Goal: Task Accomplishment & Management: Use online tool/utility

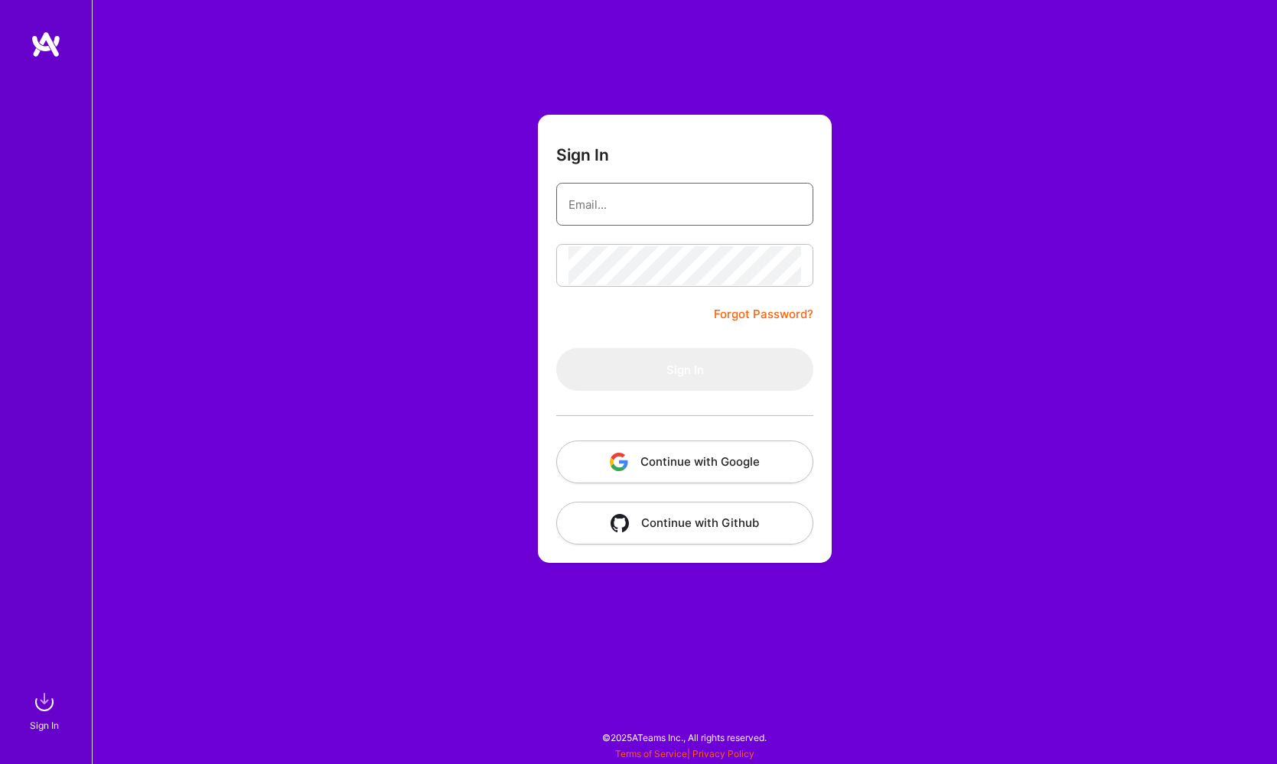
type input "[EMAIL_ADDRESS][DOMAIN_NAME]"
click at [685, 370] on button "Sign In" at bounding box center [684, 369] width 257 height 43
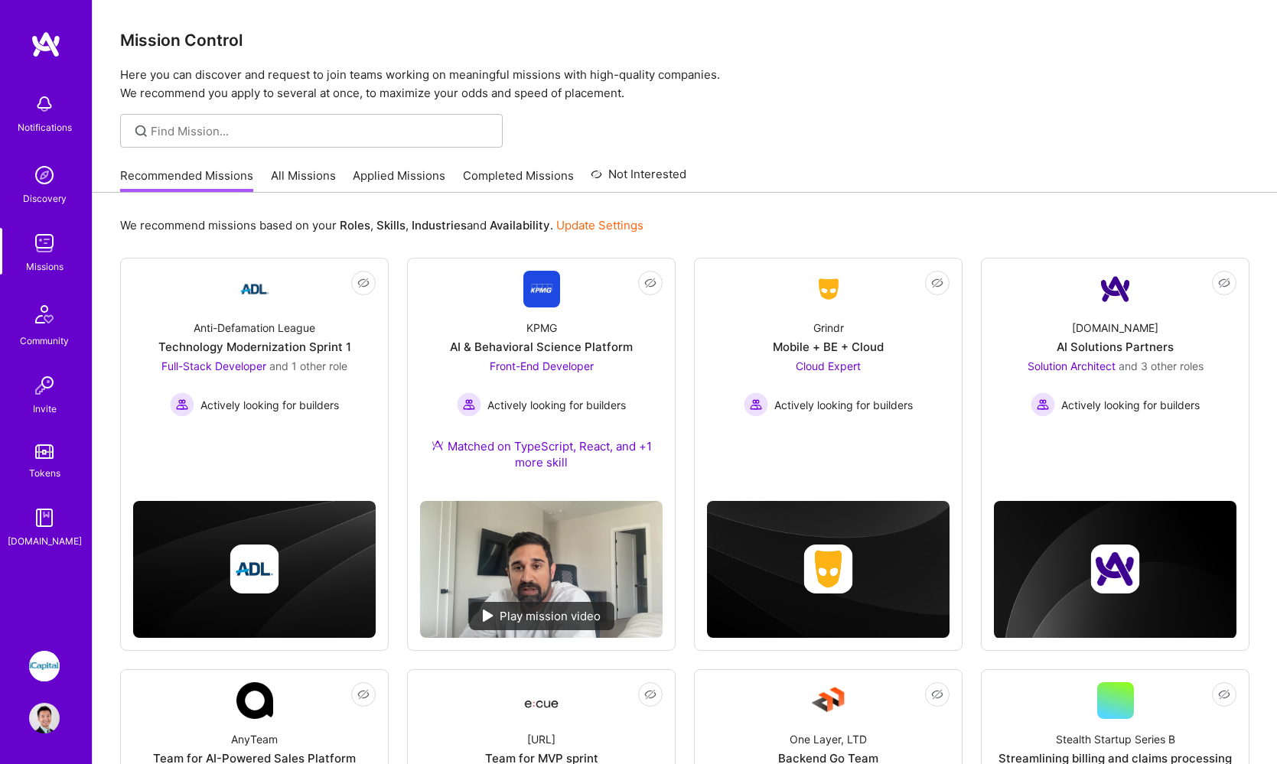
click at [54, 652] on img at bounding box center [44, 666] width 31 height 31
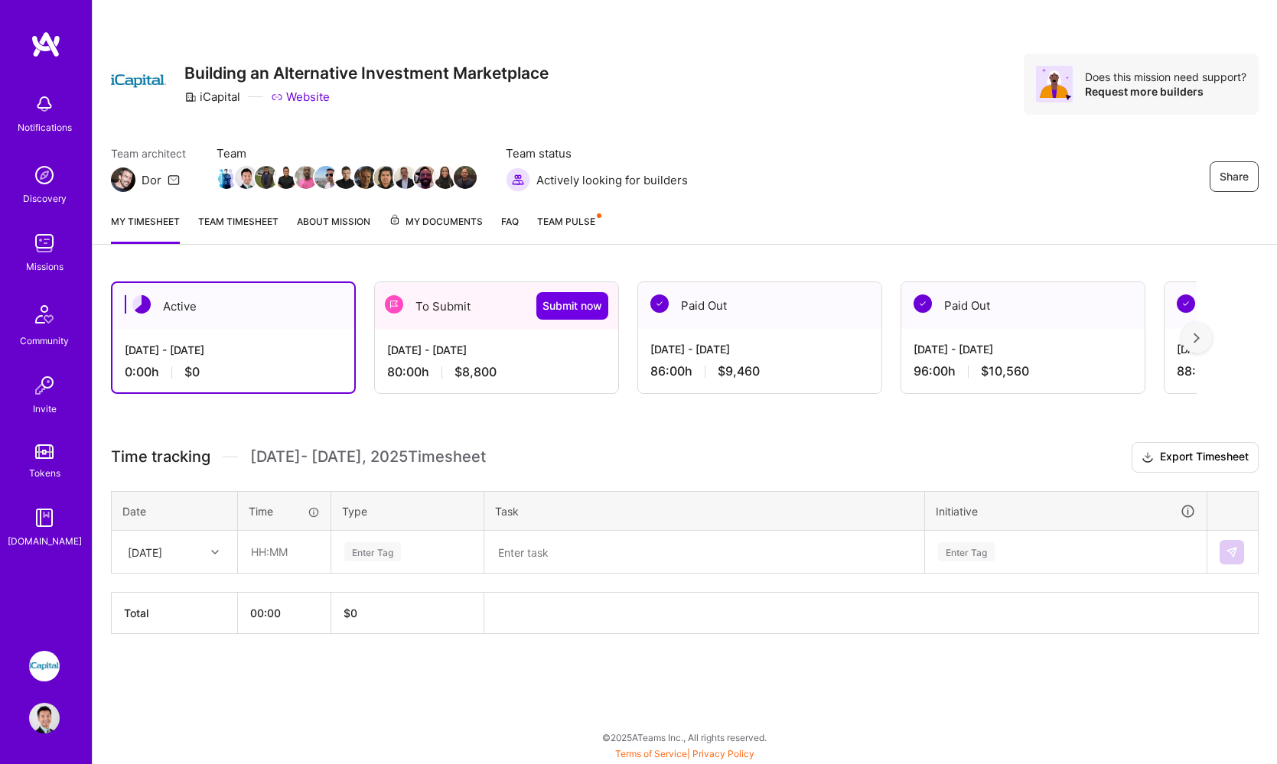
click at [487, 310] on div "To Submit Submit now" at bounding box center [496, 305] width 243 height 47
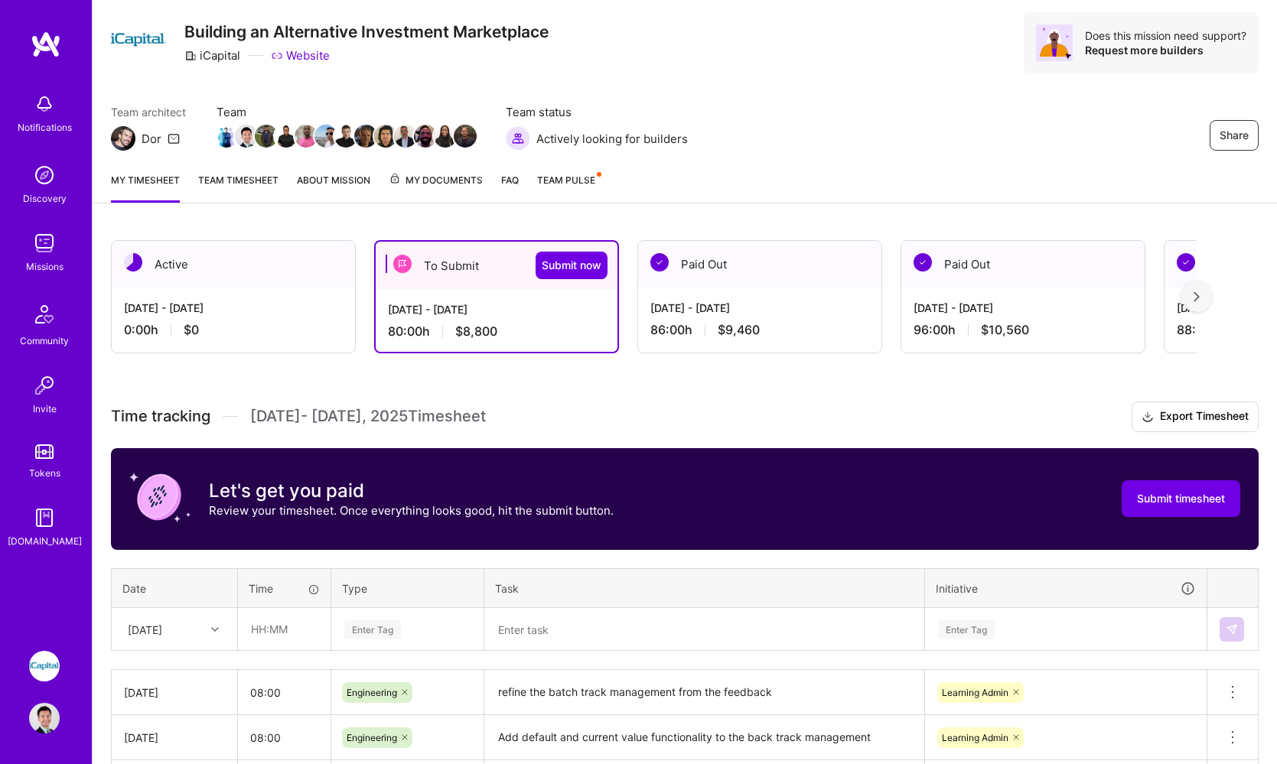
scroll to position [41, 0]
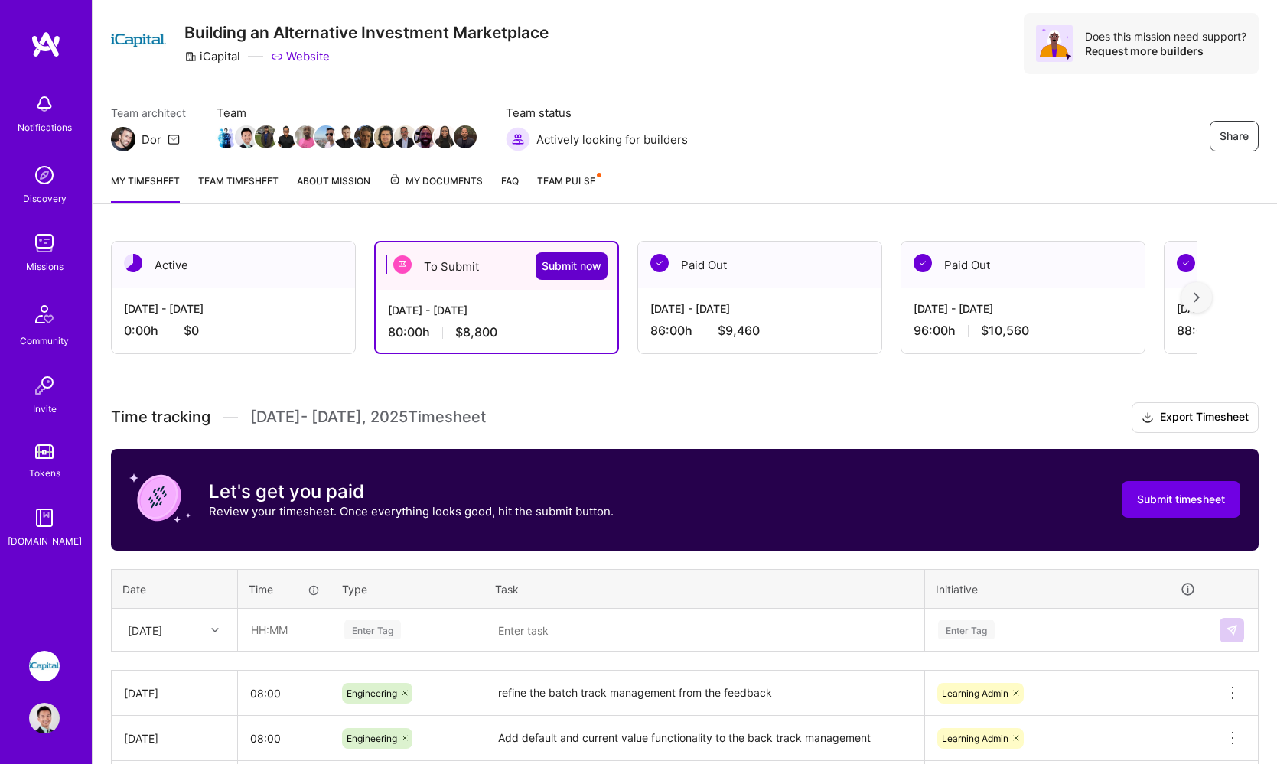
click at [569, 259] on span "Submit now" at bounding box center [572, 266] width 60 height 15
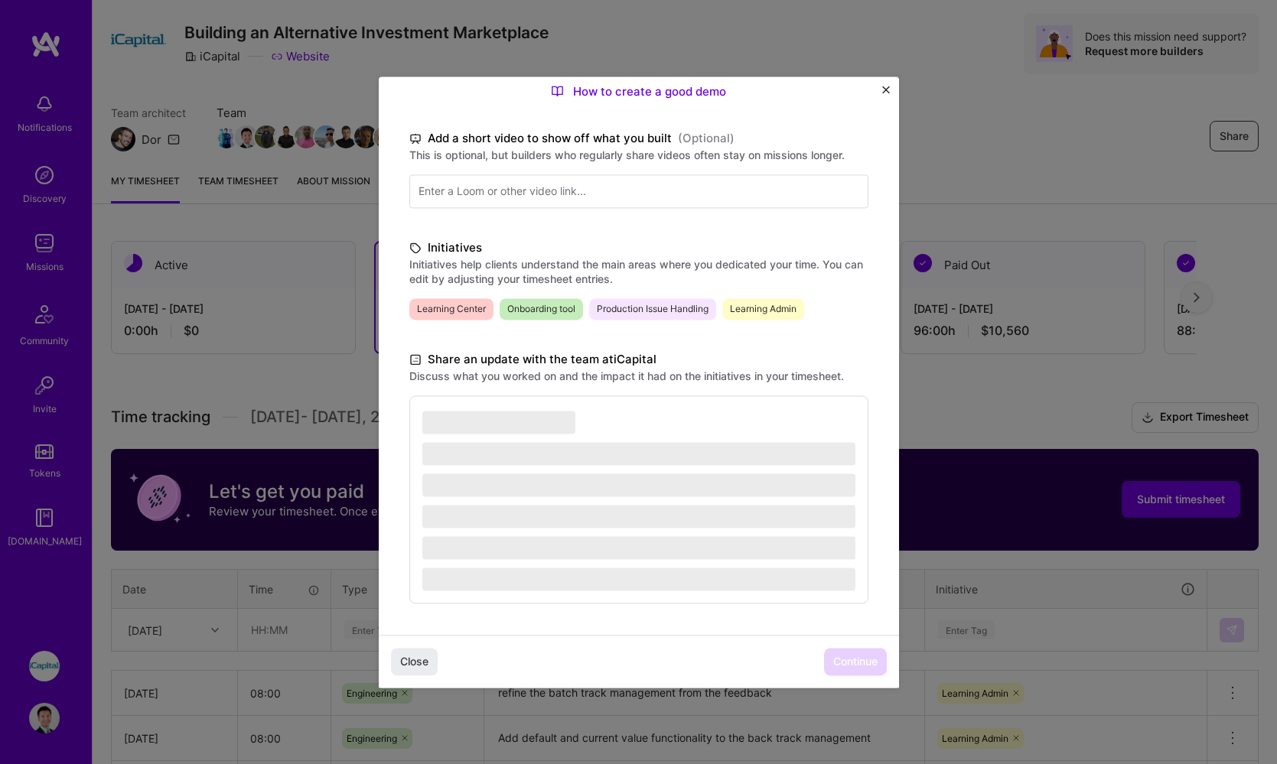
scroll to position [203, 0]
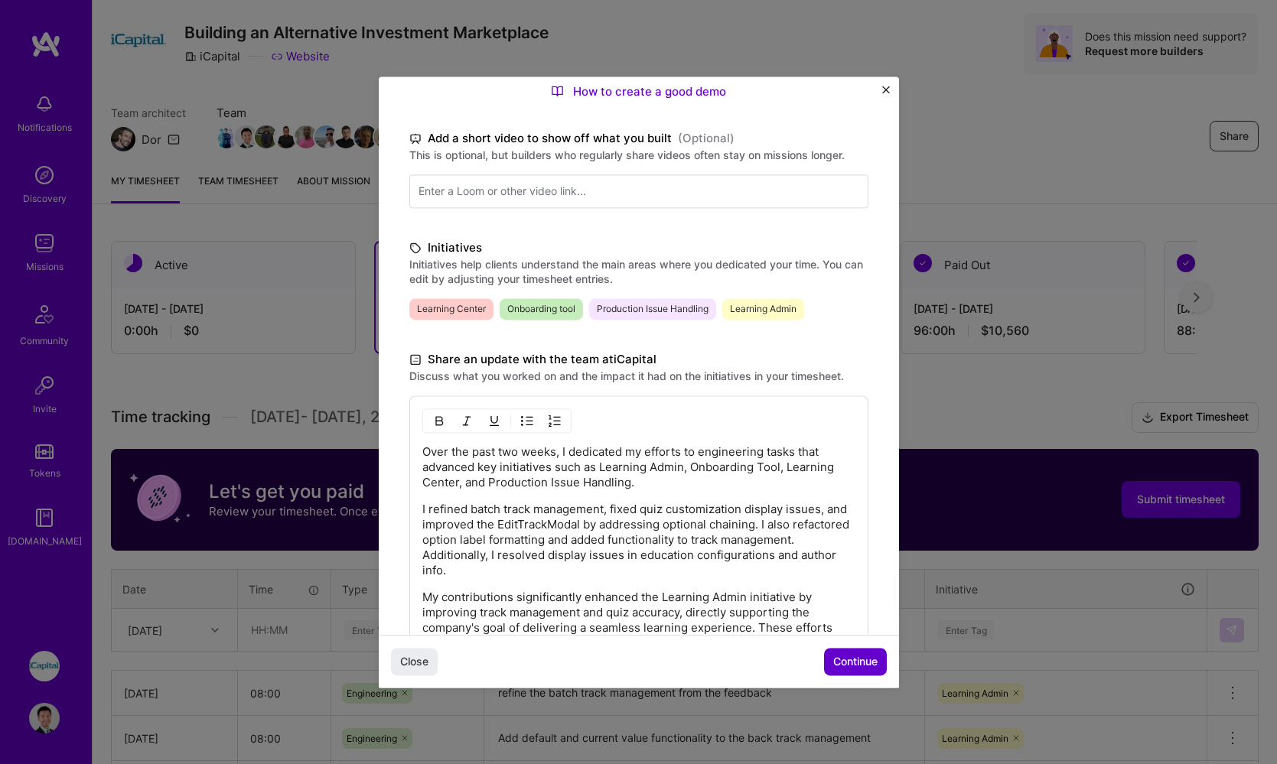
click at [874, 659] on span "Continue" at bounding box center [855, 661] width 44 height 15
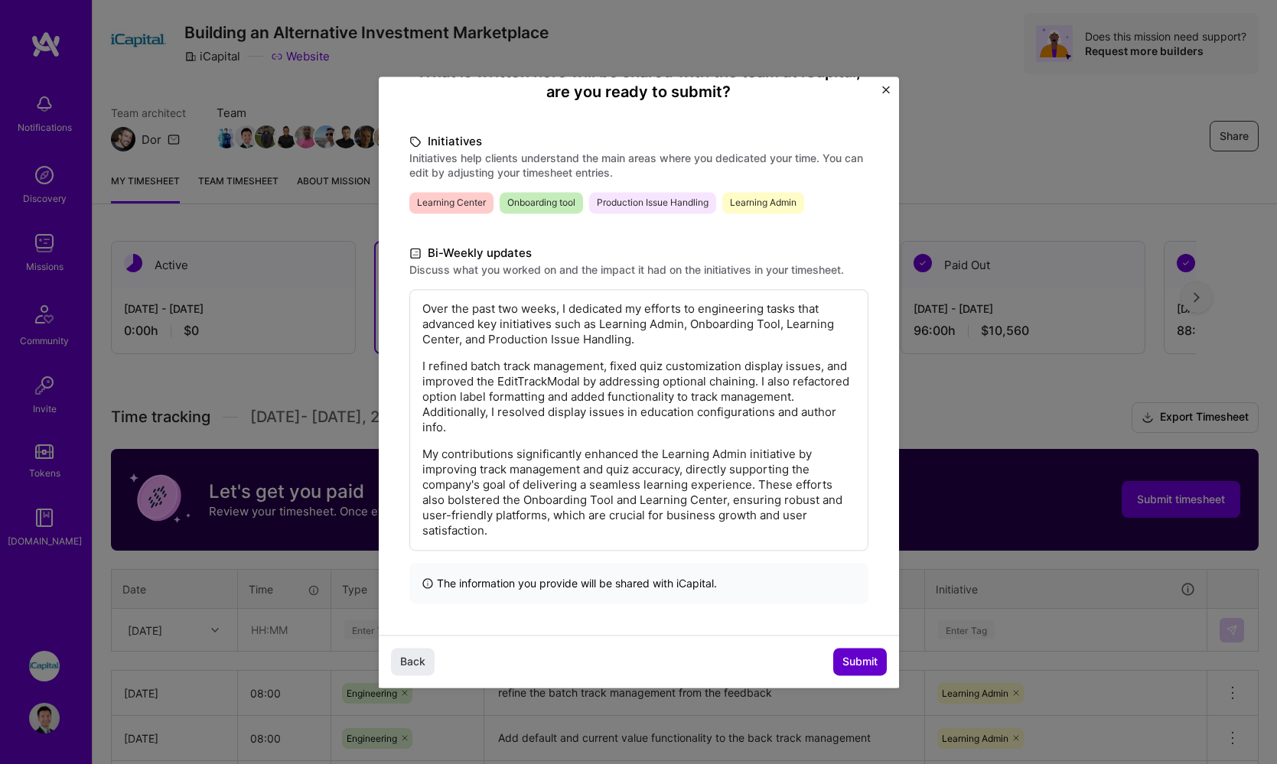
scroll to position [156, 0]
click at [874, 659] on span "Submit" at bounding box center [859, 661] width 35 height 15
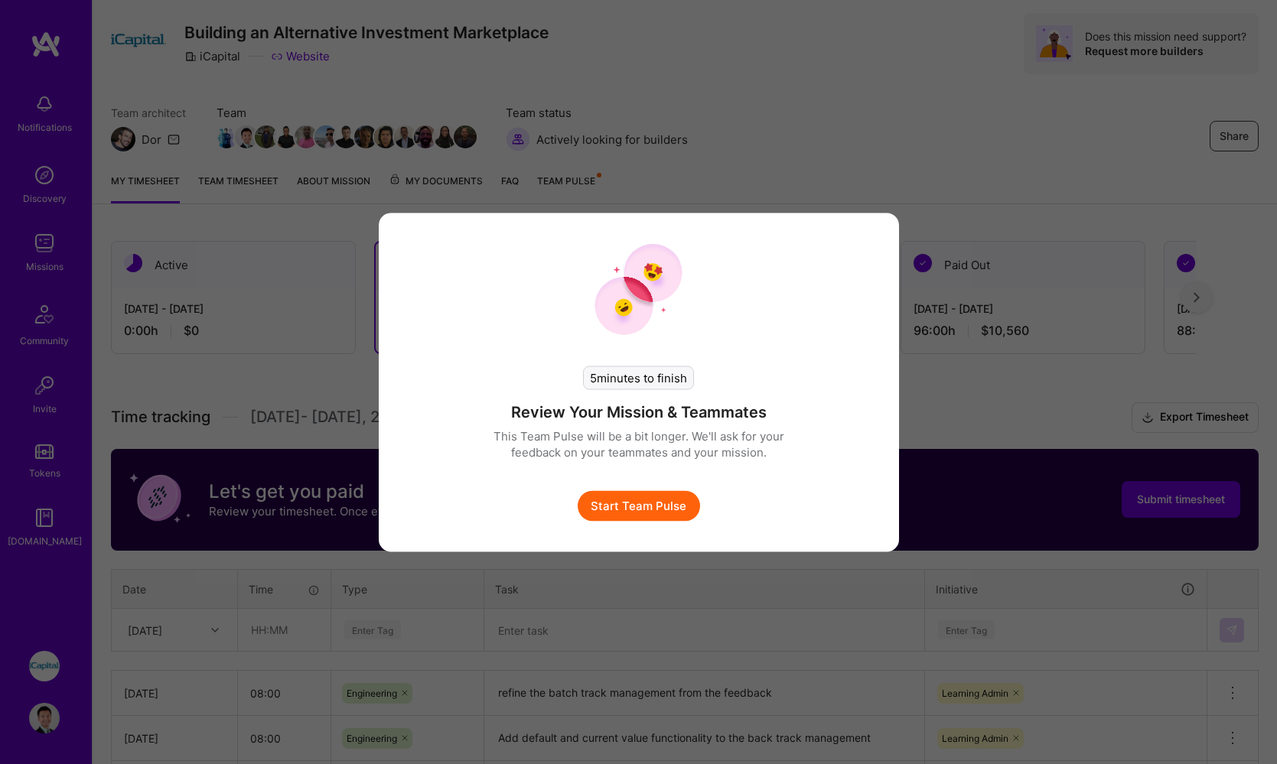
click at [654, 511] on button "Start Team Pulse" at bounding box center [639, 505] width 122 height 31
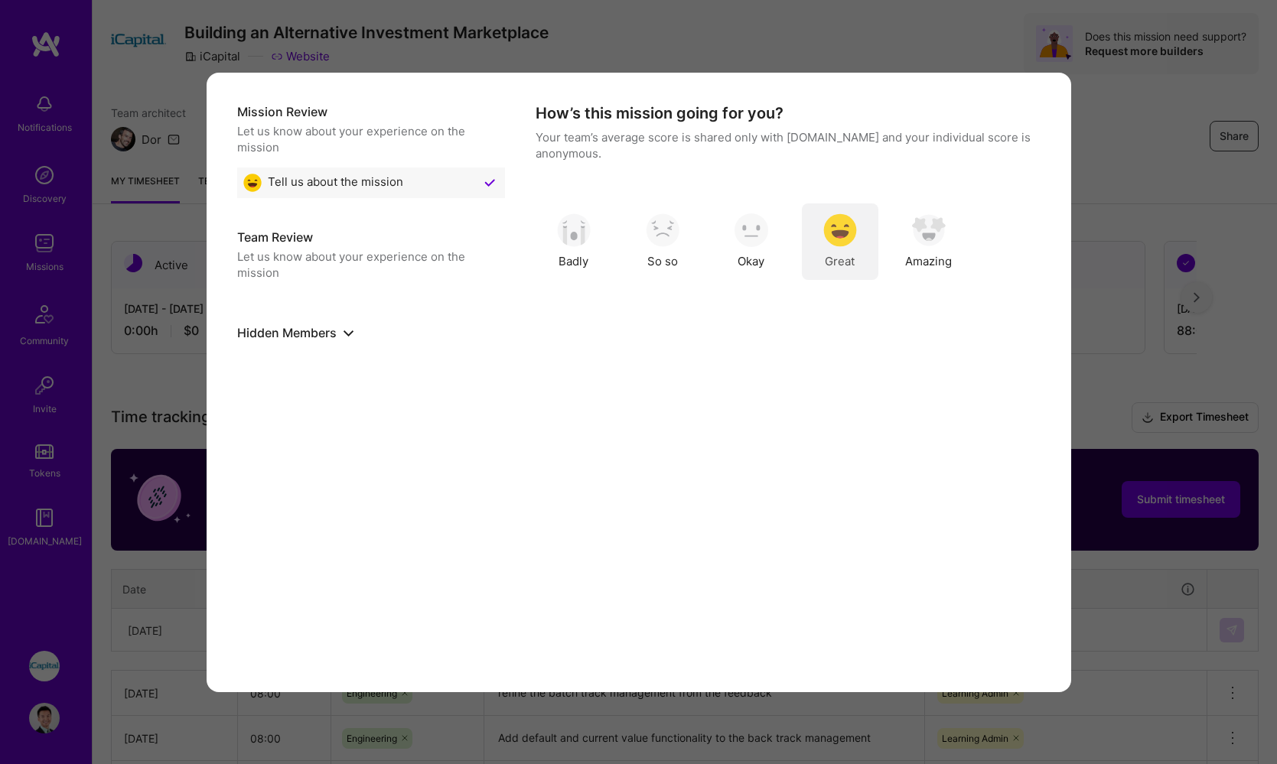
click at [858, 222] on div "Great" at bounding box center [840, 242] width 77 height 77
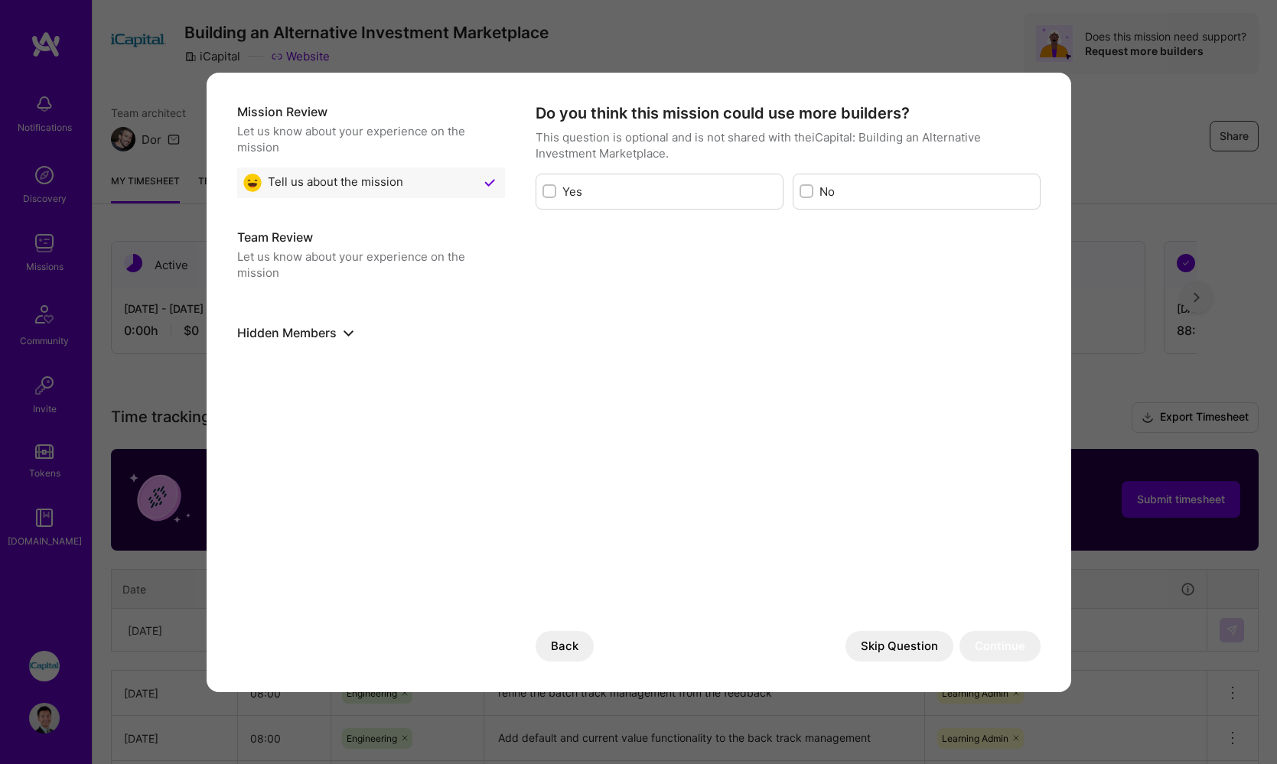
click at [922, 647] on button "Skip Question" at bounding box center [899, 646] width 108 height 31
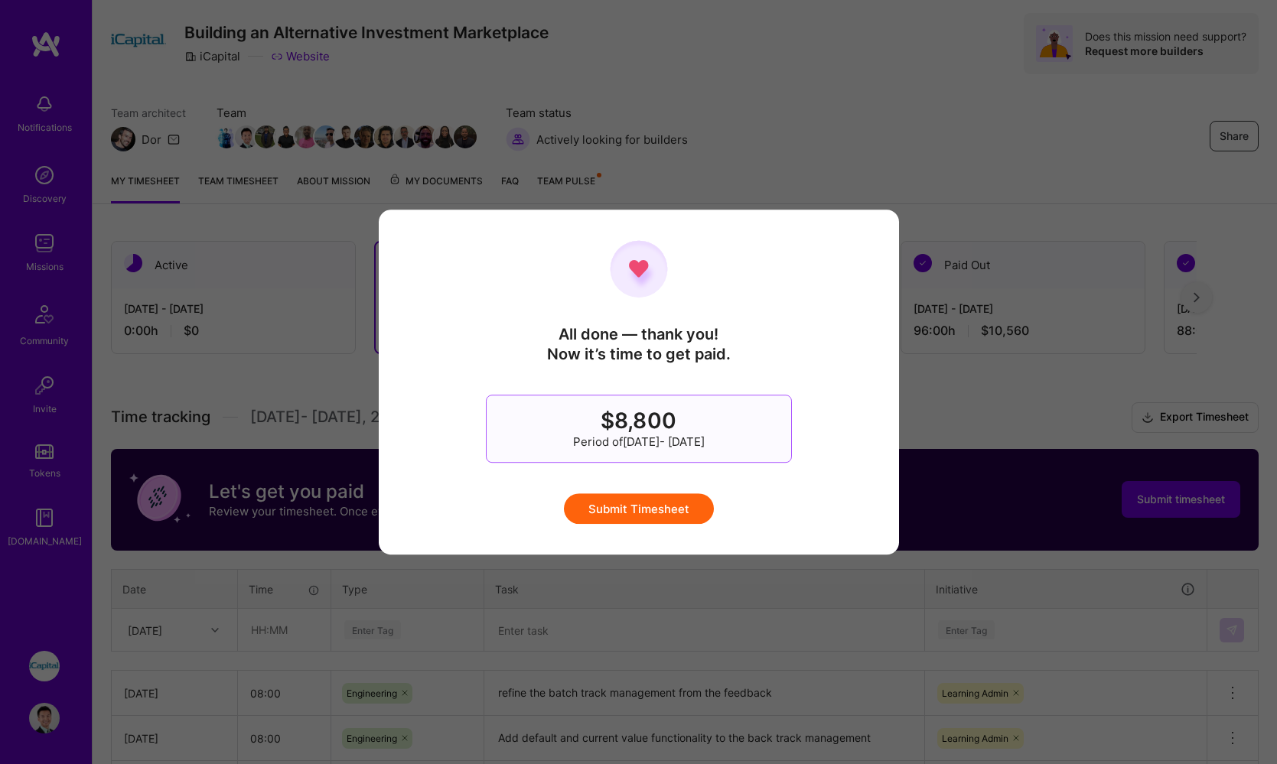
click at [670, 490] on div "All done — thank you! Now it’s time to get paid. $8,800 Period of [DATE] - [DAT…" at bounding box center [638, 382] width 459 height 285
click at [665, 498] on button "Submit Timesheet" at bounding box center [639, 508] width 150 height 31
